Goal: Find specific page/section: Find specific page/section

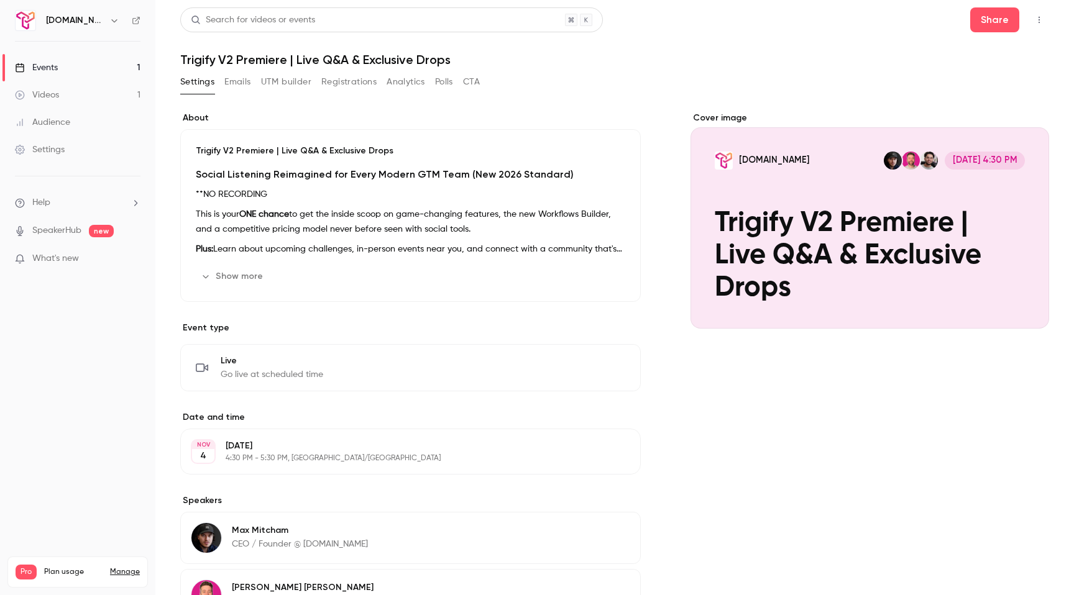
click at [52, 72] on div "Events" at bounding box center [36, 68] width 43 height 12
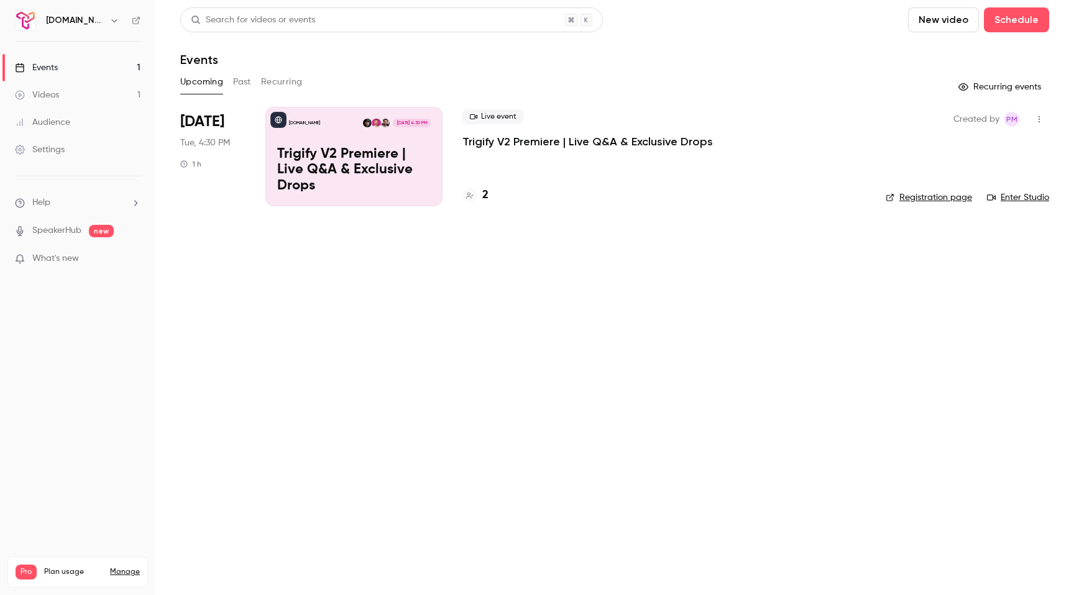
click at [414, 178] on p "Trigify V2 Premiere | Live Q&A & Exclusive Drops" at bounding box center [354, 171] width 154 height 48
